Goal: Information Seeking & Learning: Learn about a topic

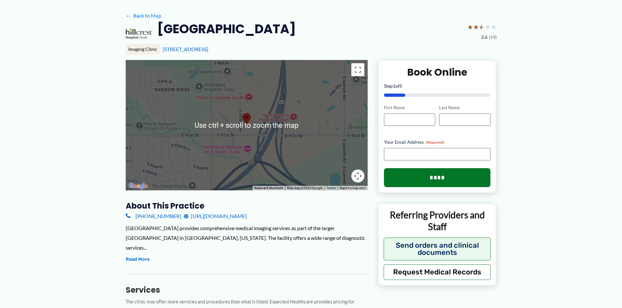
scroll to position [65, 0]
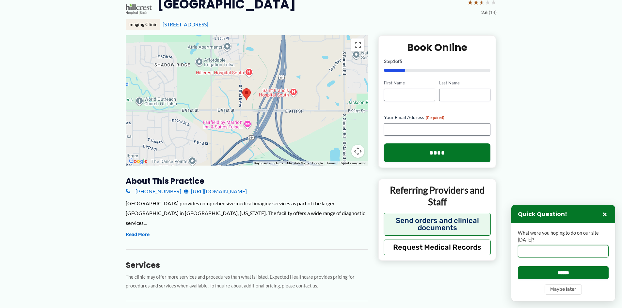
click at [555, 253] on input "What were you hoping to do on our site [DATE]?" at bounding box center [563, 251] width 91 height 12
type input "**********"
click at [518, 267] on input "******" at bounding box center [563, 273] width 91 height 13
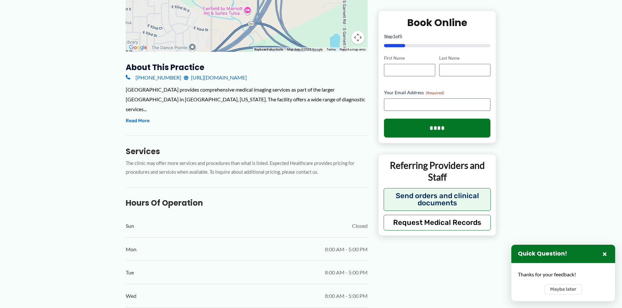
scroll to position [41, 0]
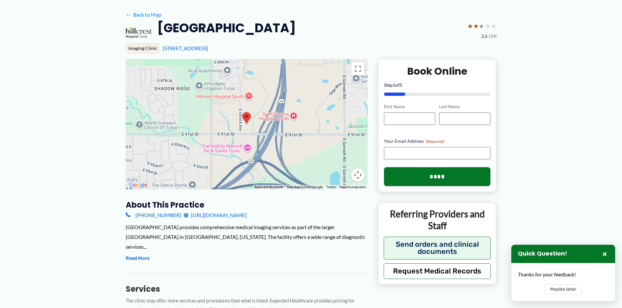
click at [227, 216] on link "[URL][DOMAIN_NAME]" at bounding box center [215, 215] width 63 height 10
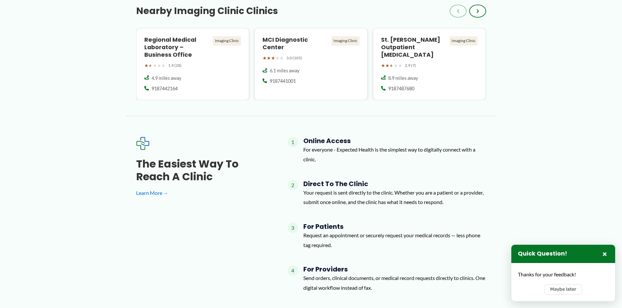
scroll to position [725, 0]
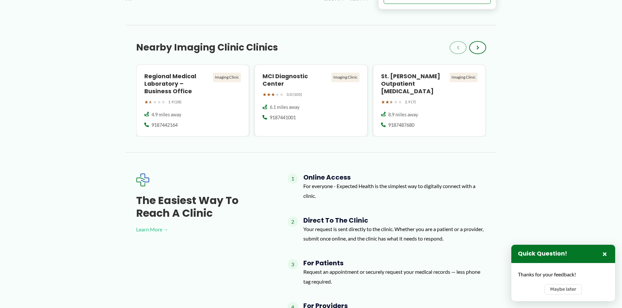
click at [147, 225] on link "Learn More →" at bounding box center [201, 230] width 131 height 10
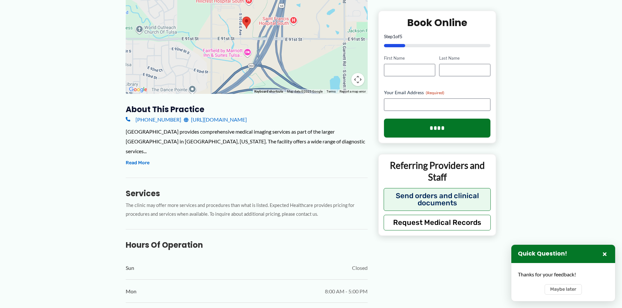
scroll to position [0, 0]
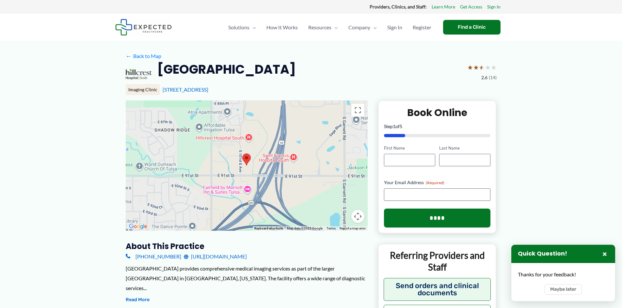
click at [410, 63] on div "[GEOGRAPHIC_DATA] ★ ★ ★ ★ ★ 2.6 (14)" at bounding box center [311, 74] width 371 height 26
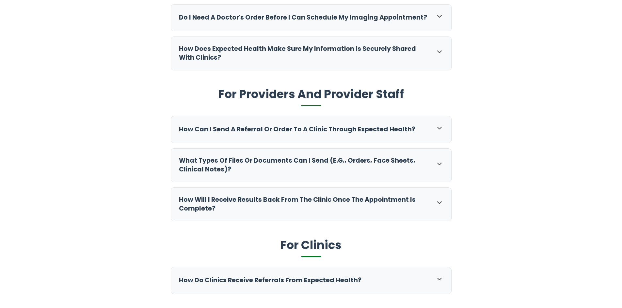
scroll to position [294, 0]
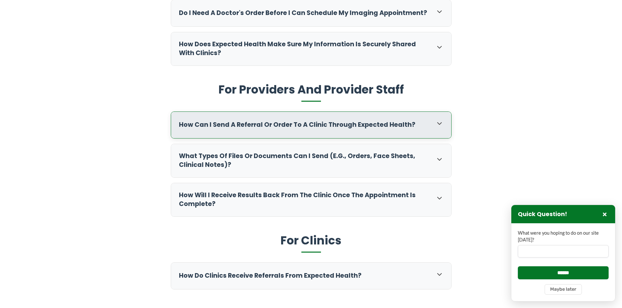
click at [438, 123] on icon at bounding box center [439, 124] width 8 height 8
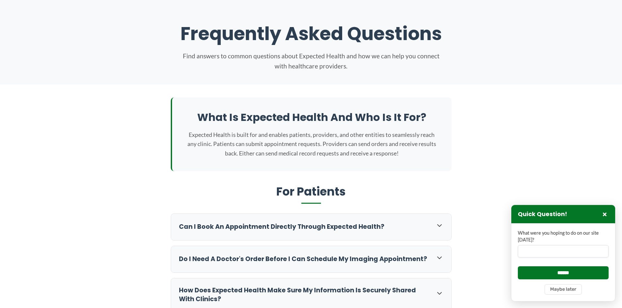
scroll to position [0, 0]
